Goal: Task Accomplishment & Management: Manage account settings

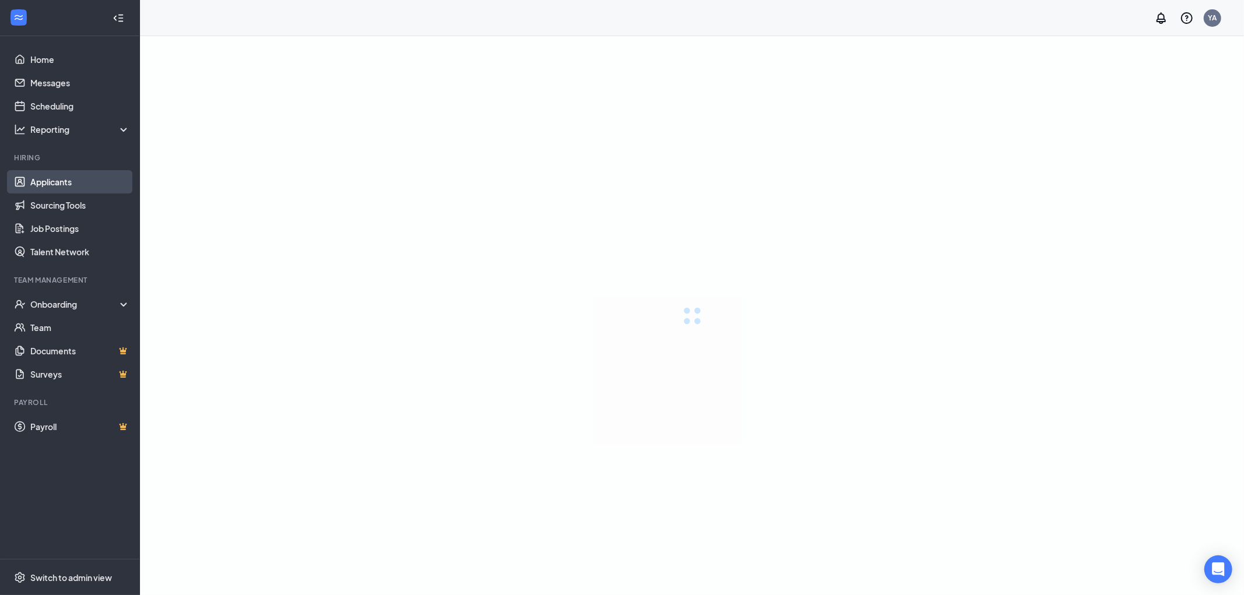
click at [57, 173] on link "Applicants" at bounding box center [80, 181] width 100 height 23
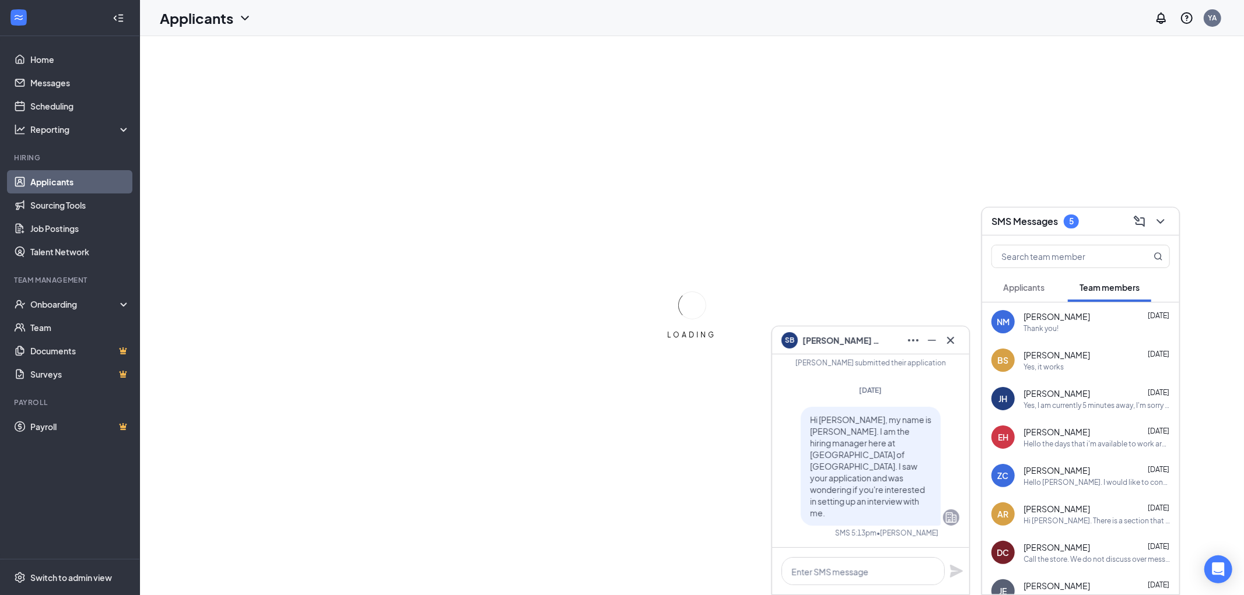
click at [879, 345] on div "SB [PERSON_NAME]" at bounding box center [870, 340] width 178 height 19
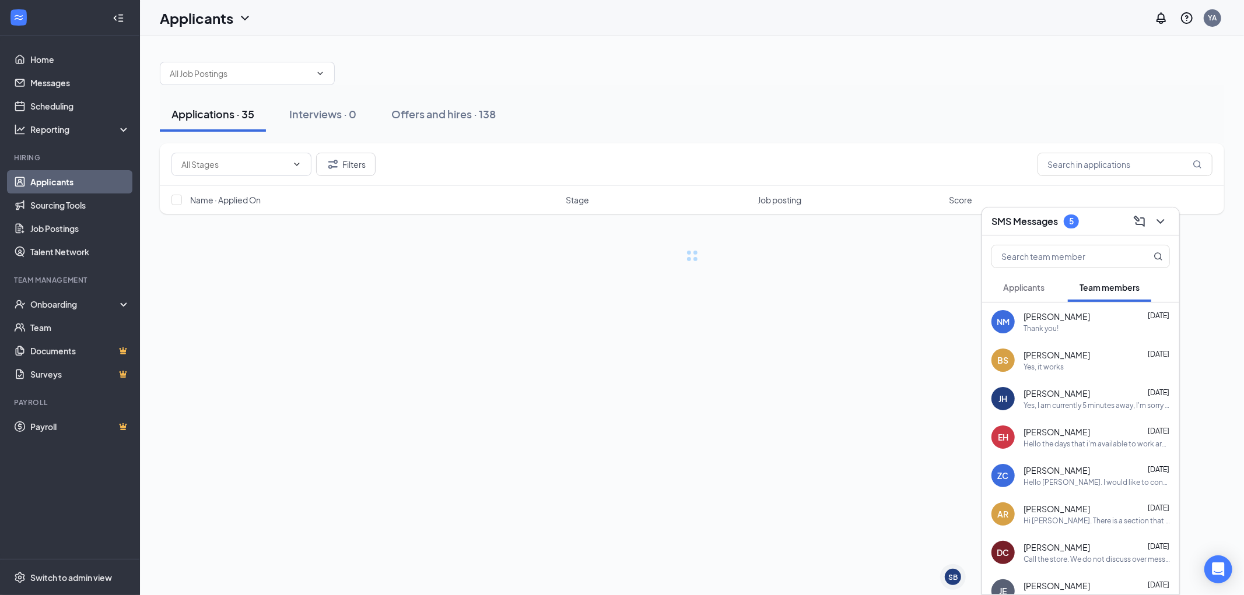
click at [1093, 219] on div "SMS Messages 5" at bounding box center [1080, 221] width 178 height 18
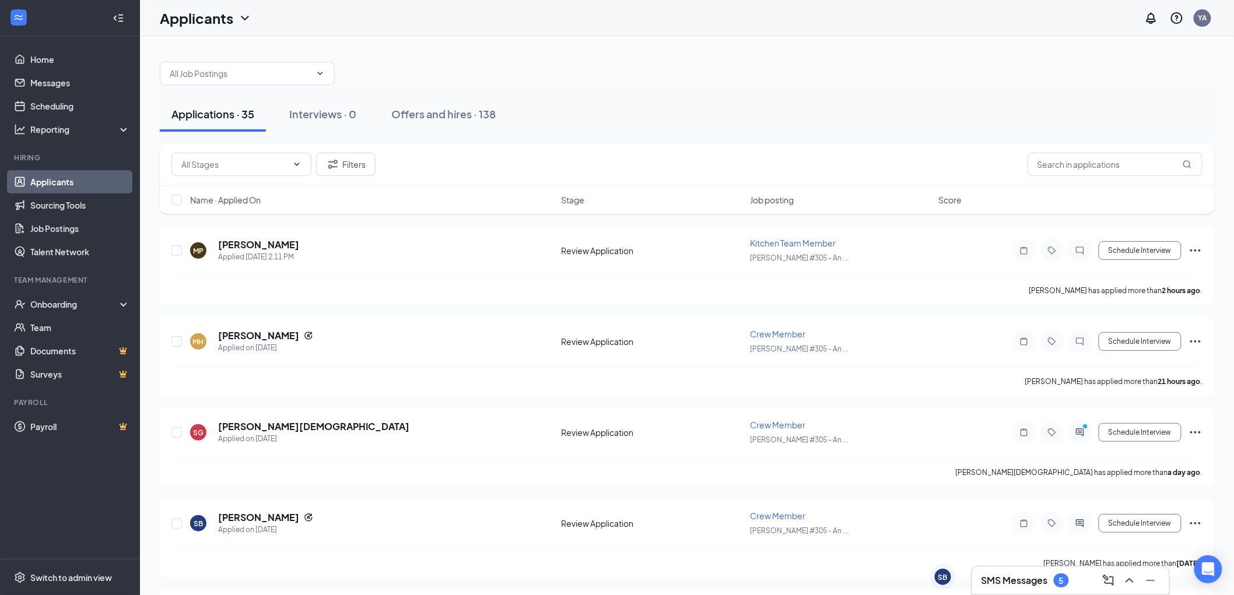
click at [685, 91] on div "Applications · 35 Interviews · 0 Offers and hires · 138" at bounding box center [687, 114] width 1054 height 58
click at [690, 92] on div "Applications · 35 Interviews · 0 Offers and hires · 138" at bounding box center [687, 114] width 1054 height 58
click at [695, 92] on div "Applications · 35 Interviews · 0 Offers and hires · 138" at bounding box center [687, 114] width 1054 height 58
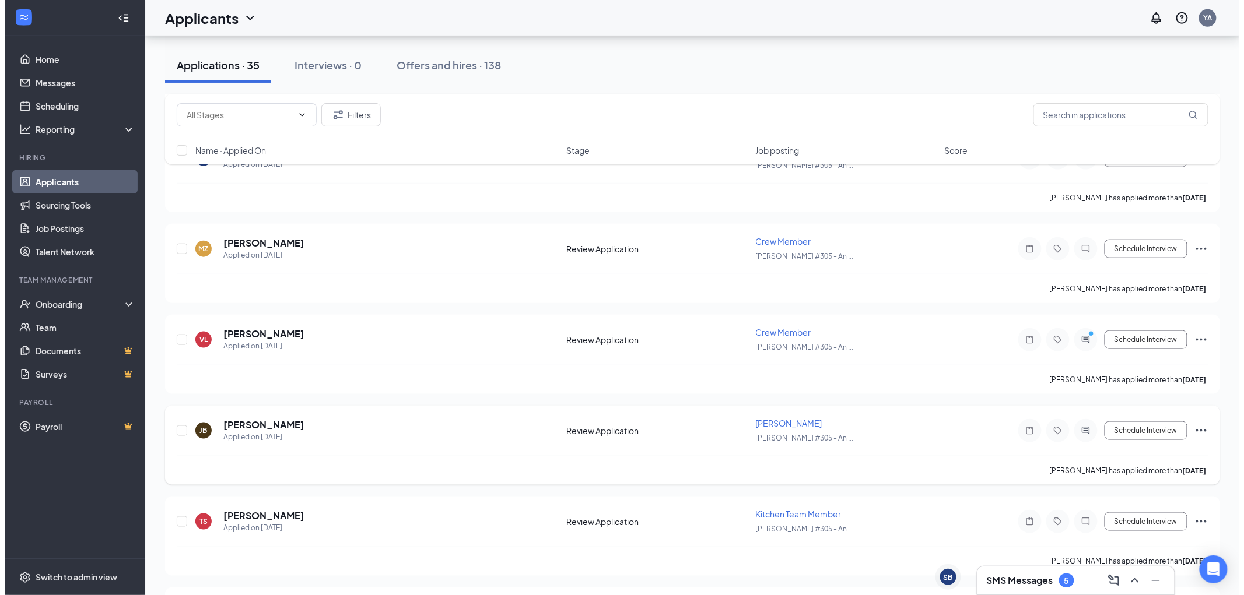
scroll to position [388, 0]
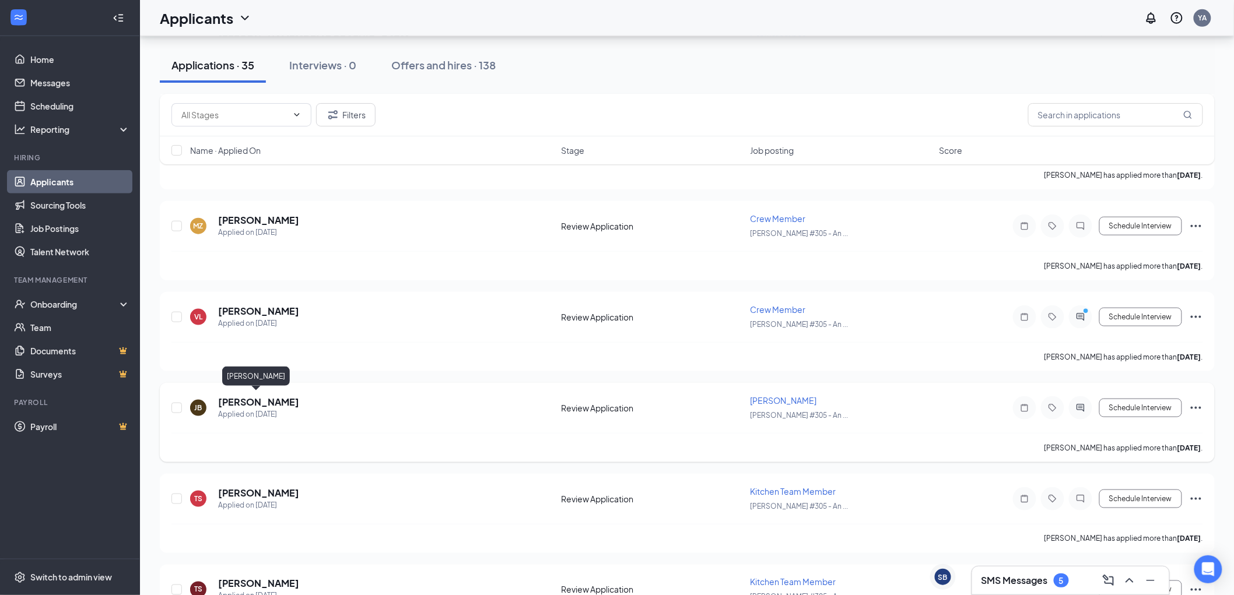
click at [229, 403] on h5 "[PERSON_NAME]" at bounding box center [258, 402] width 81 height 13
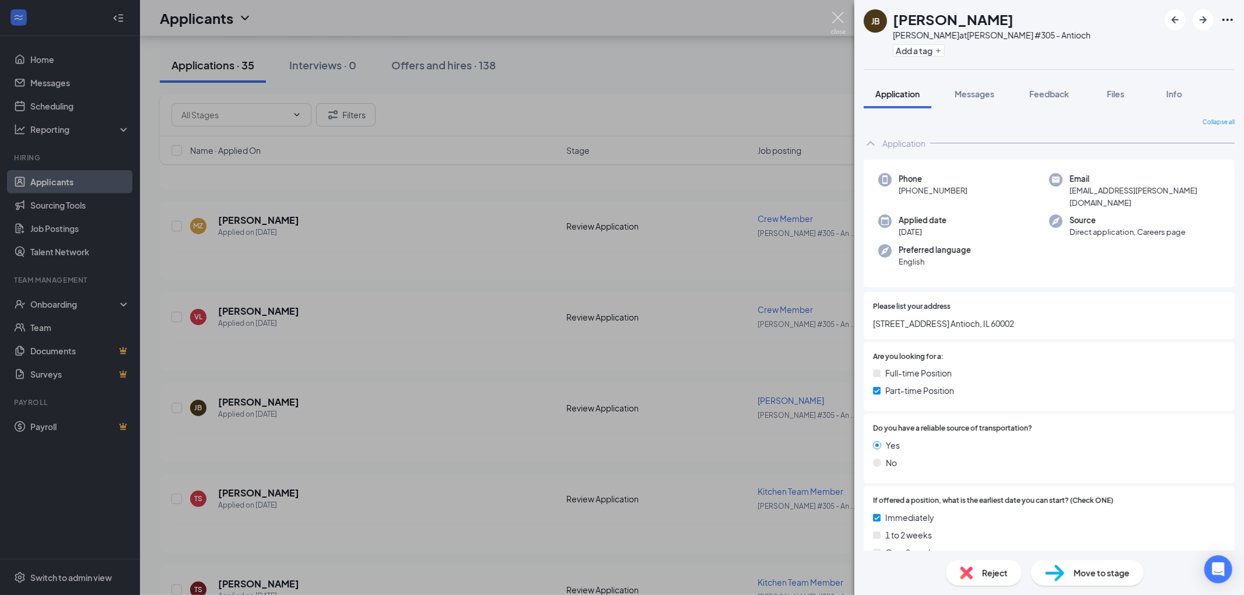
click at [836, 17] on img at bounding box center [838, 23] width 15 height 23
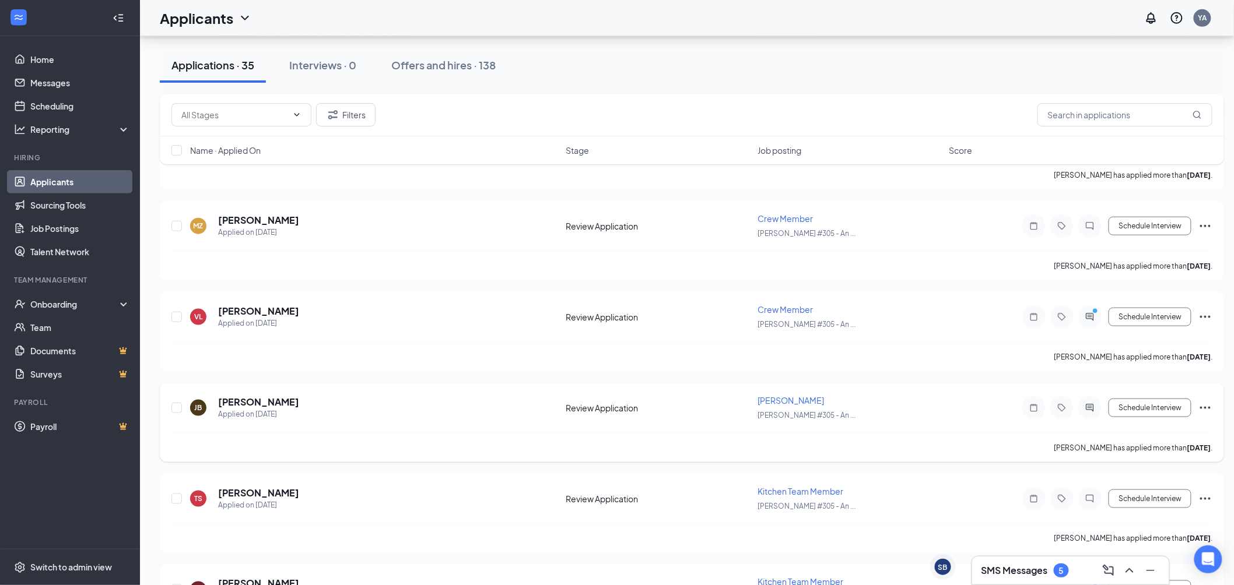
click at [1207, 404] on icon "Ellipses" at bounding box center [1205, 408] width 14 height 14
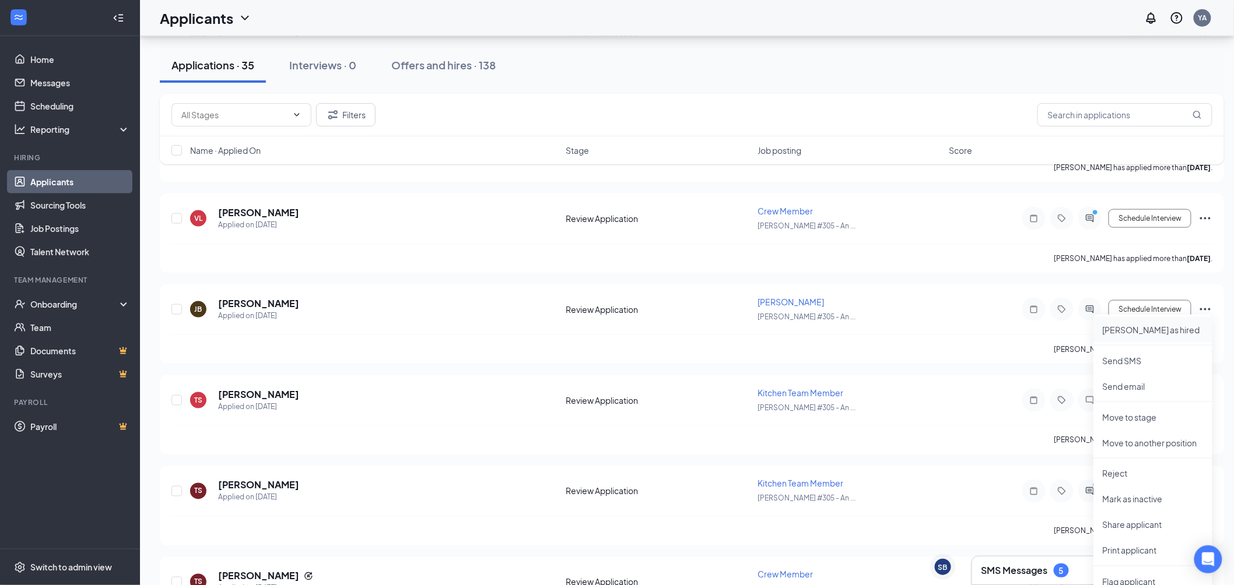
scroll to position [583, 0]
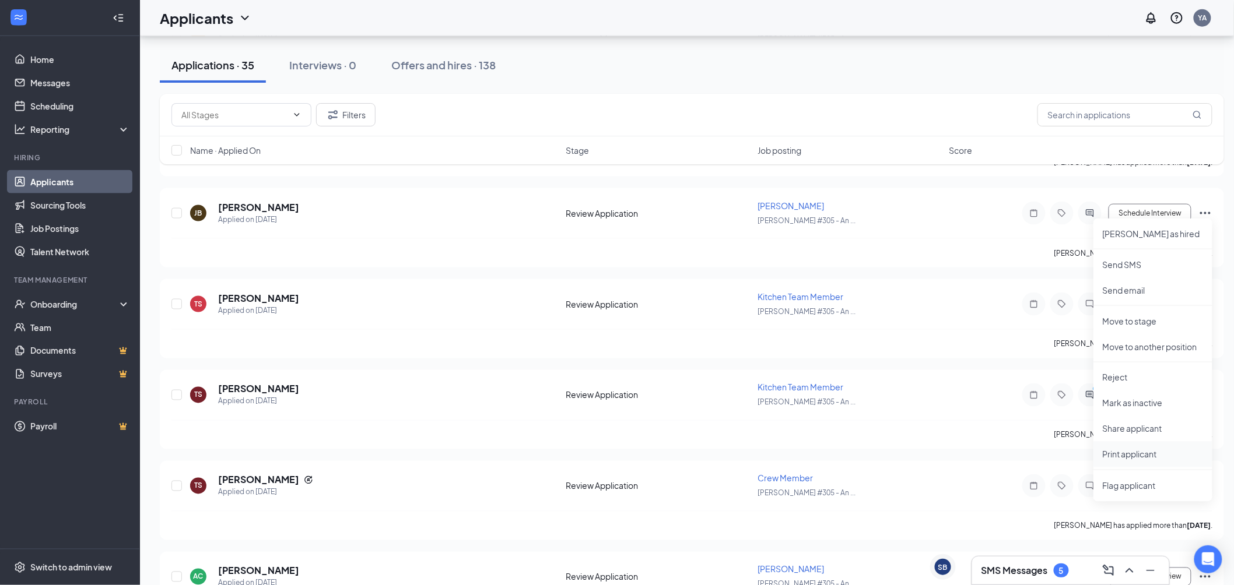
click at [1145, 461] on li "Print applicant" at bounding box center [1152, 455] width 119 height 26
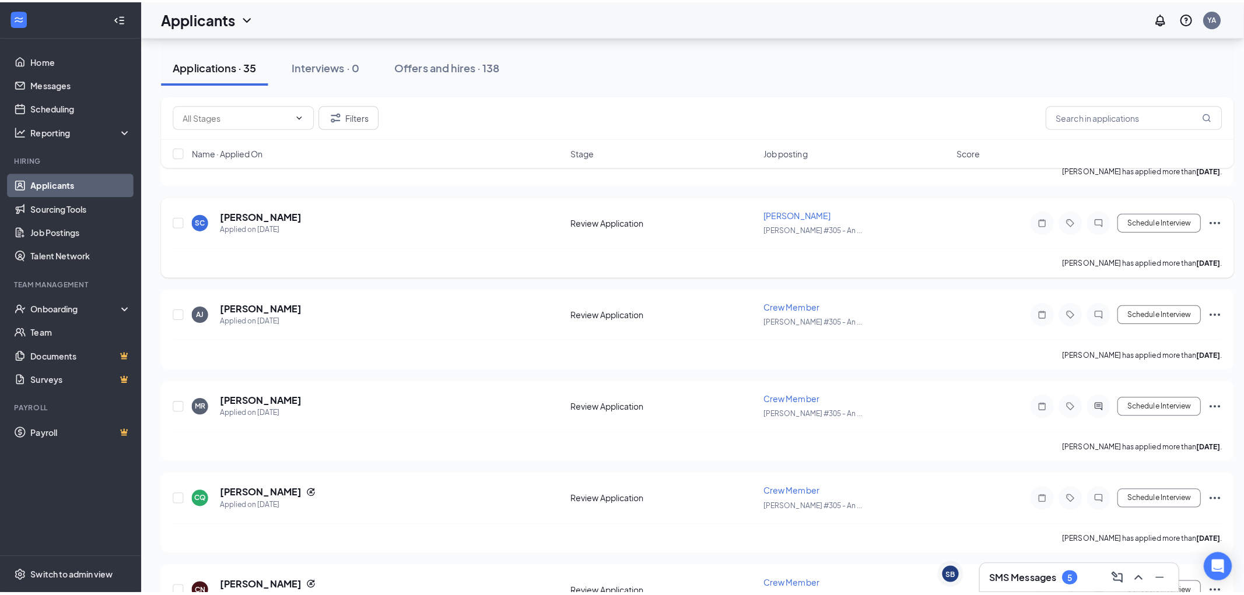
scroll to position [1619, 0]
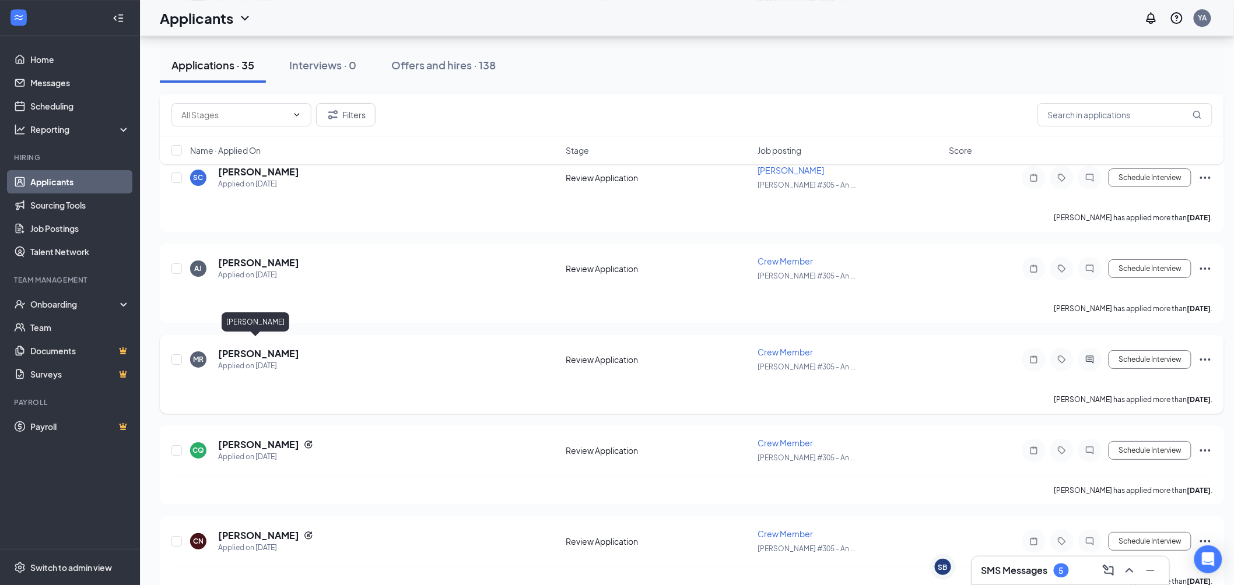
click at [265, 348] on h5 "[PERSON_NAME]" at bounding box center [258, 354] width 81 height 13
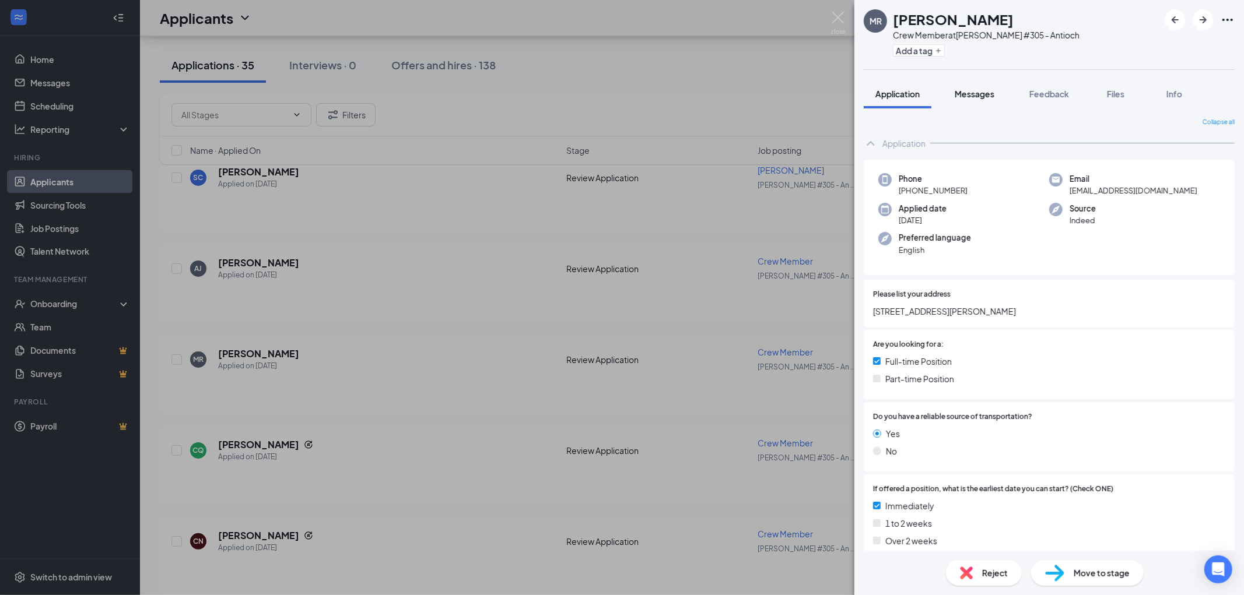
click at [970, 88] on div "Messages" at bounding box center [975, 94] width 40 height 12
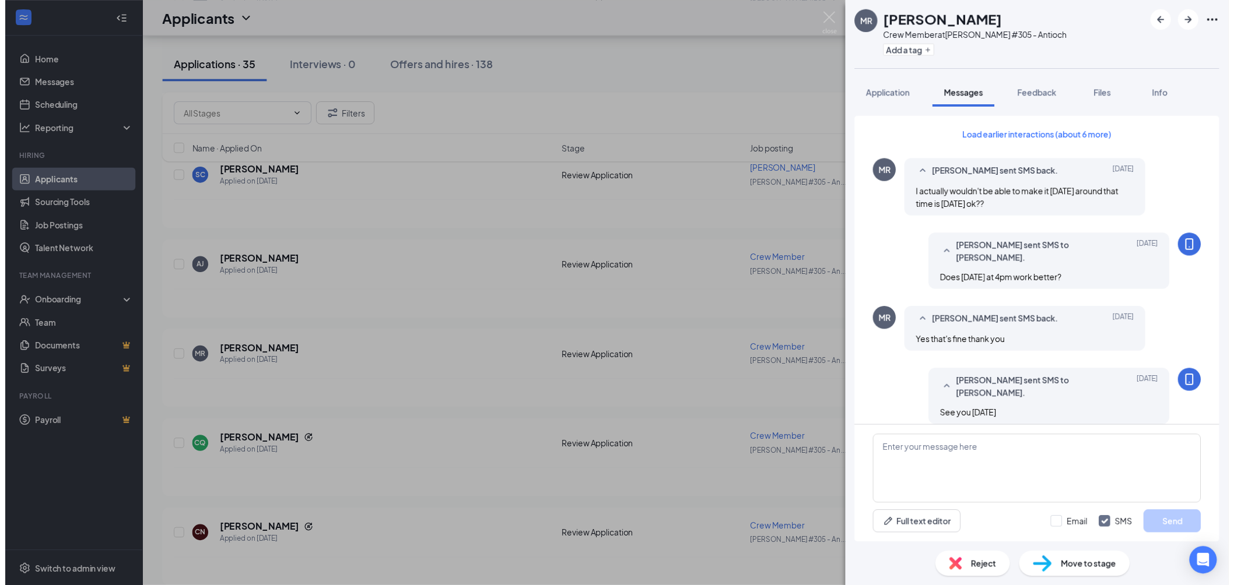
scroll to position [476, 0]
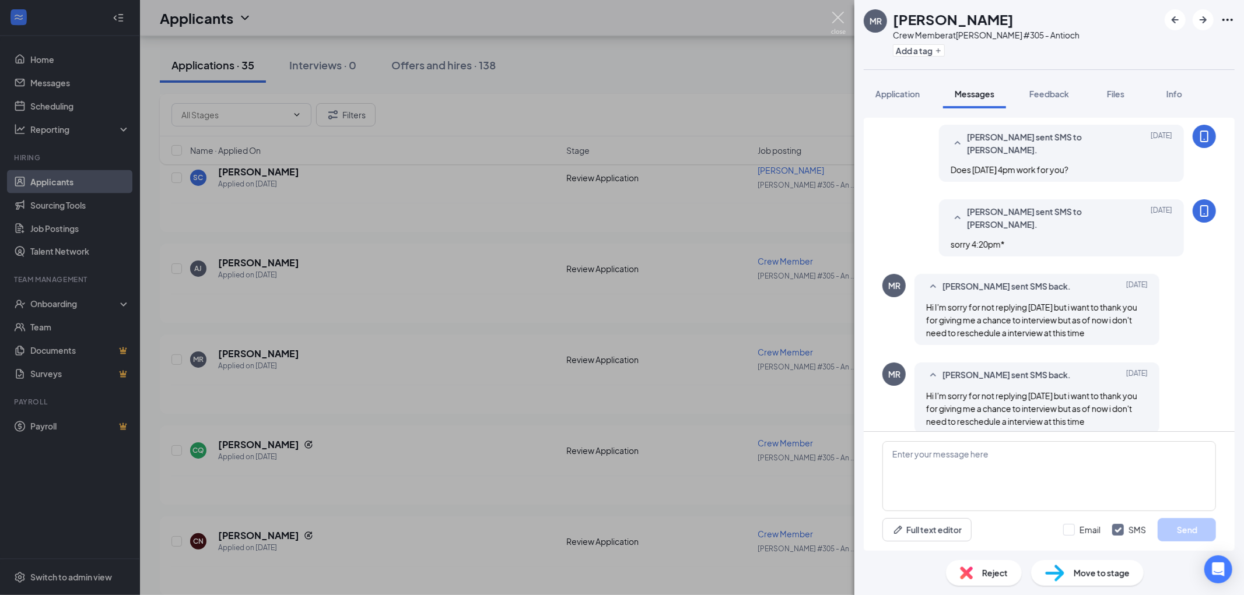
click at [837, 17] on img at bounding box center [838, 23] width 15 height 23
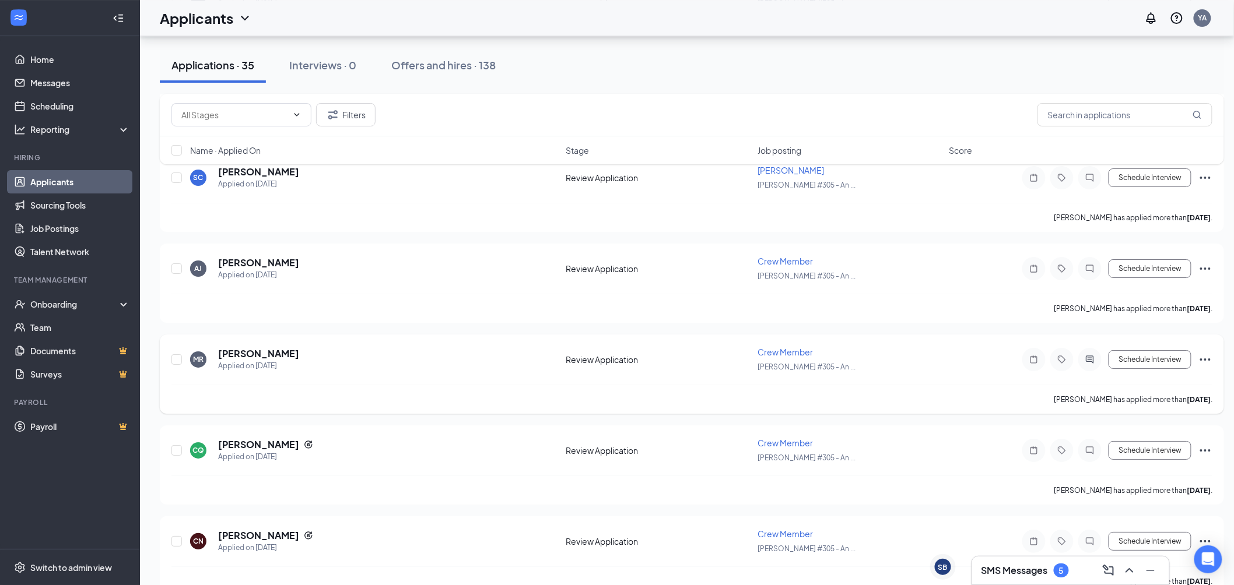
click at [1205, 353] on icon "Ellipses" at bounding box center [1205, 360] width 14 height 14
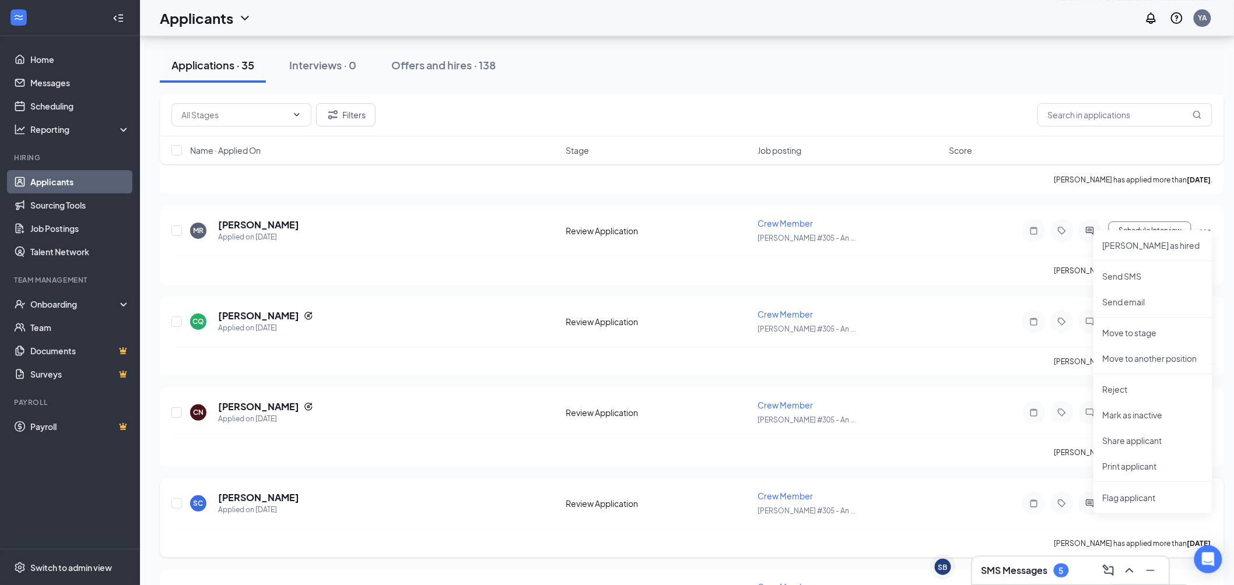
scroll to position [1749, 0]
click at [1125, 468] on p "Print applicant" at bounding box center [1153, 466] width 100 height 12
